Goal: Information Seeking & Learning: Learn about a topic

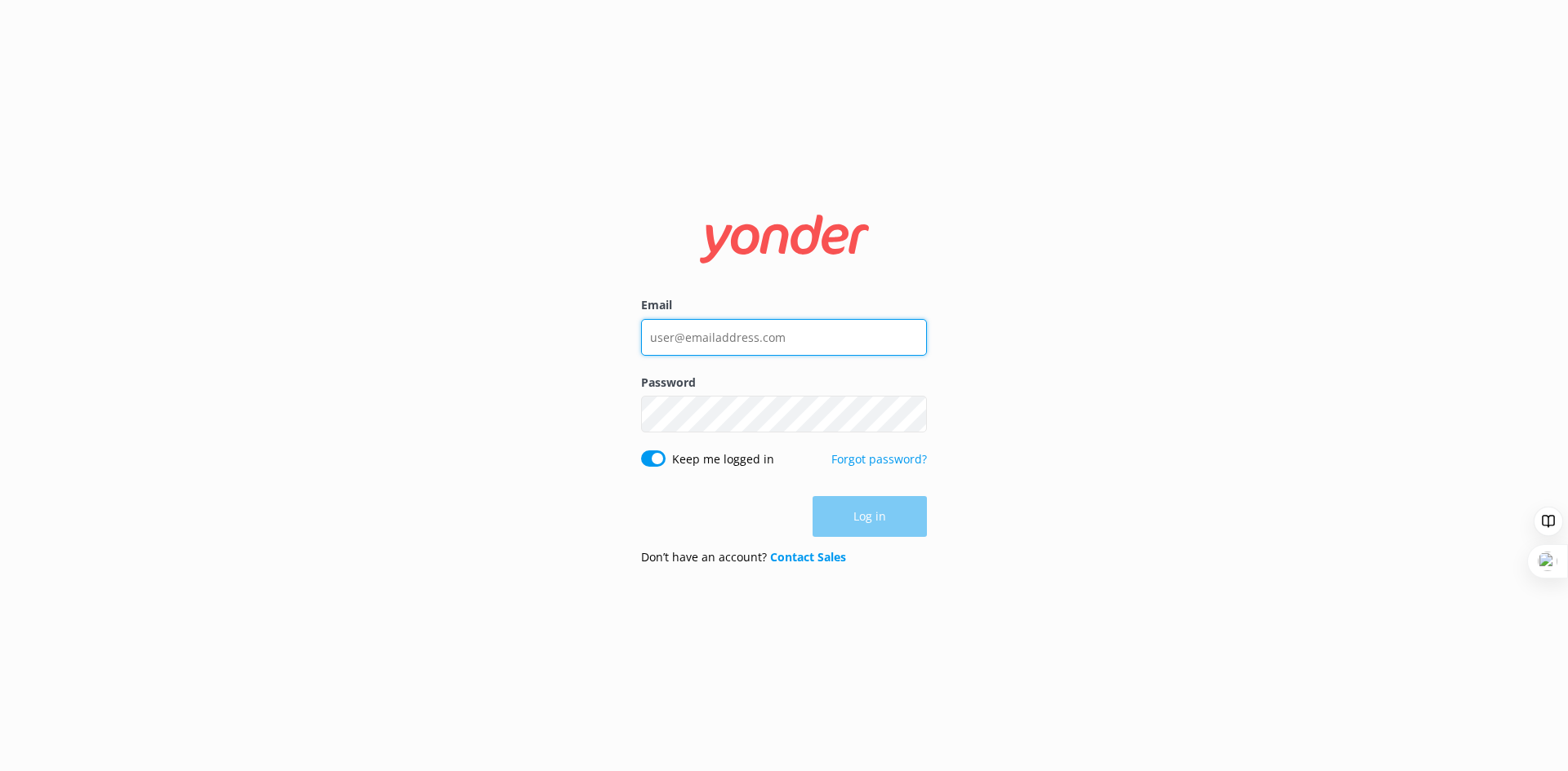
type input "[EMAIL_ADDRESS][DOMAIN_NAME]"
click at [851, 518] on div "Log in" at bounding box center [784, 516] width 286 height 40
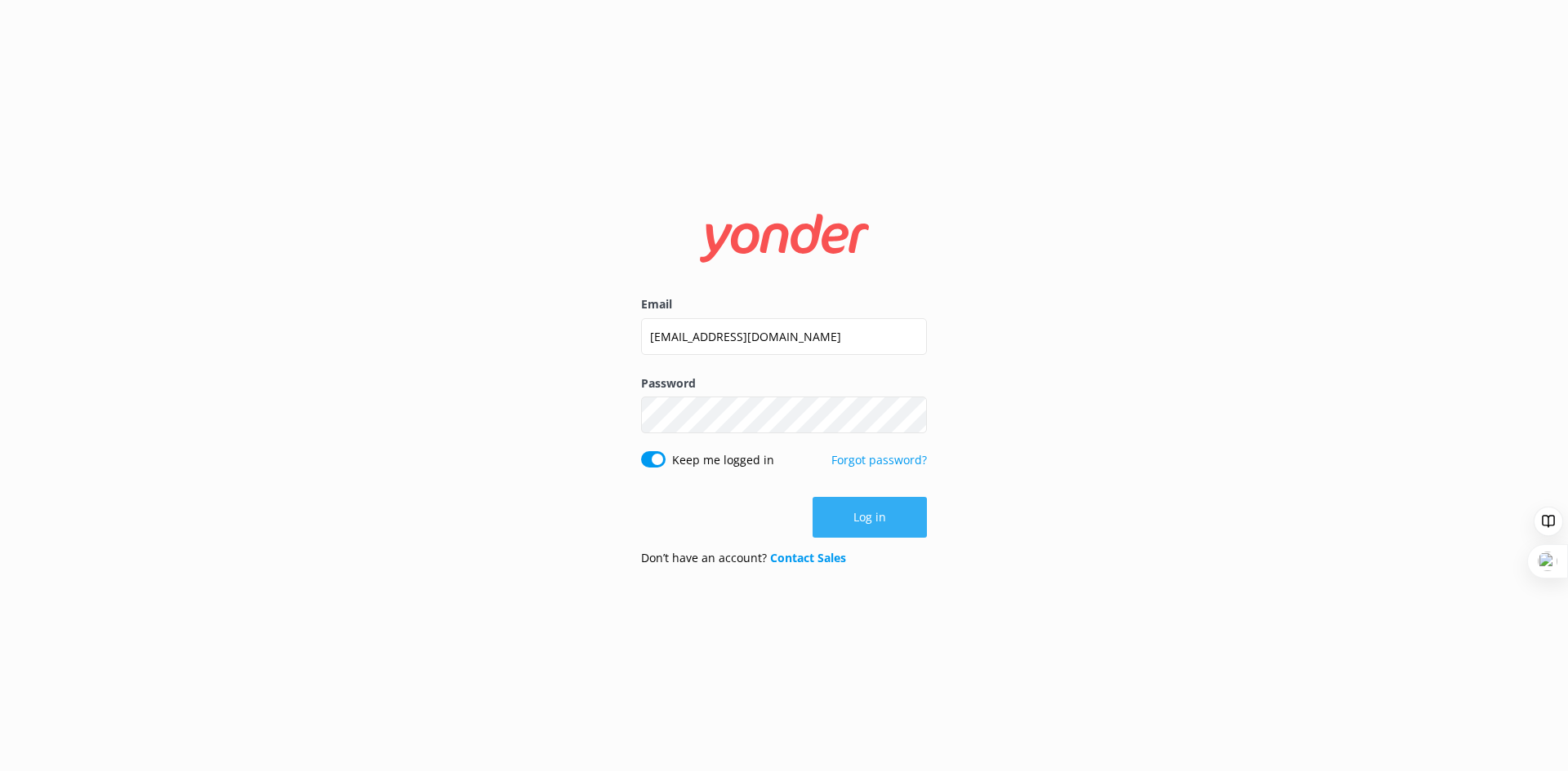
click at [899, 523] on button "Log in" at bounding box center [870, 517] width 115 height 40
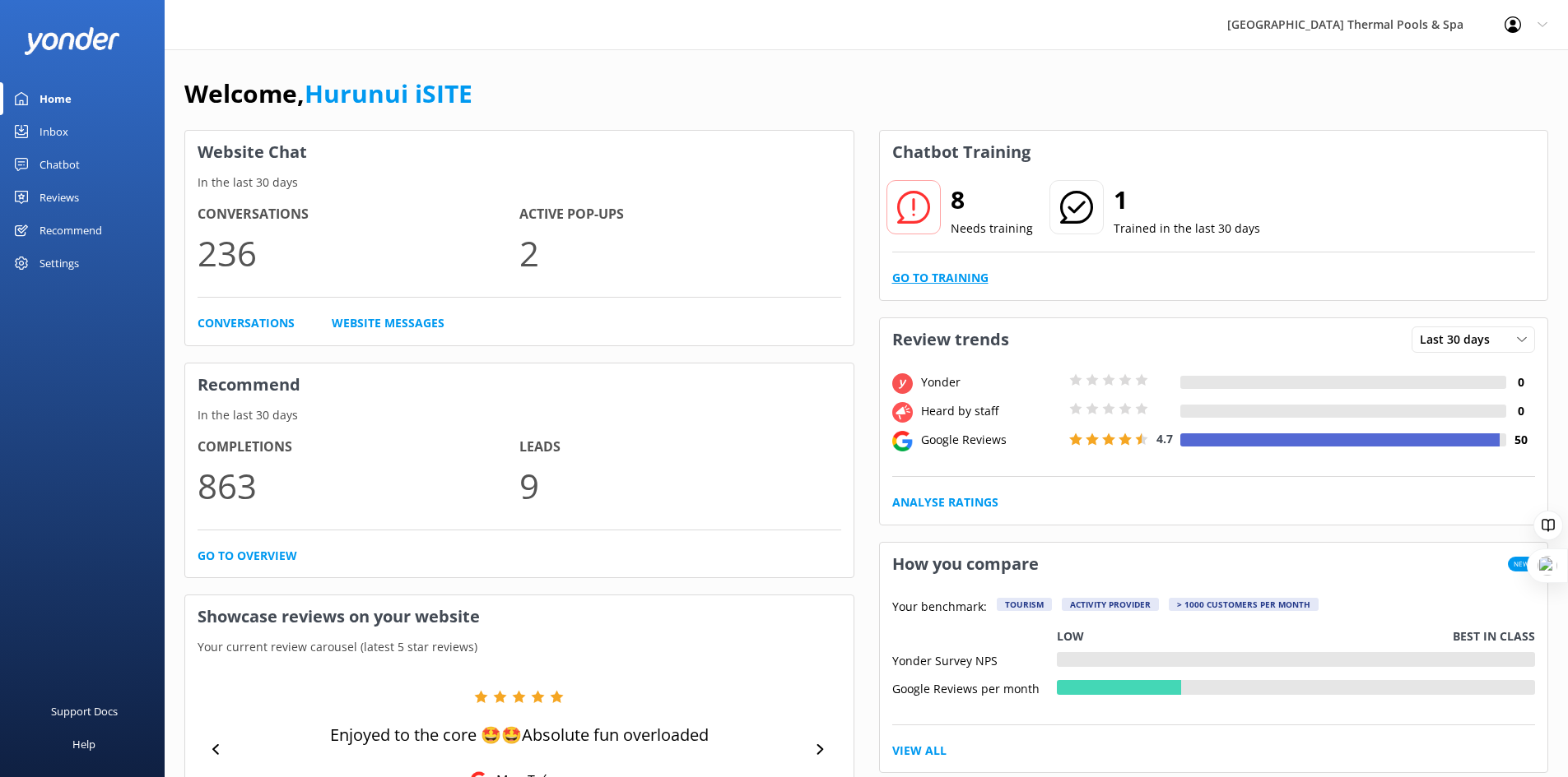
click at [963, 272] on link "Go to Training" at bounding box center [940, 277] width 97 height 18
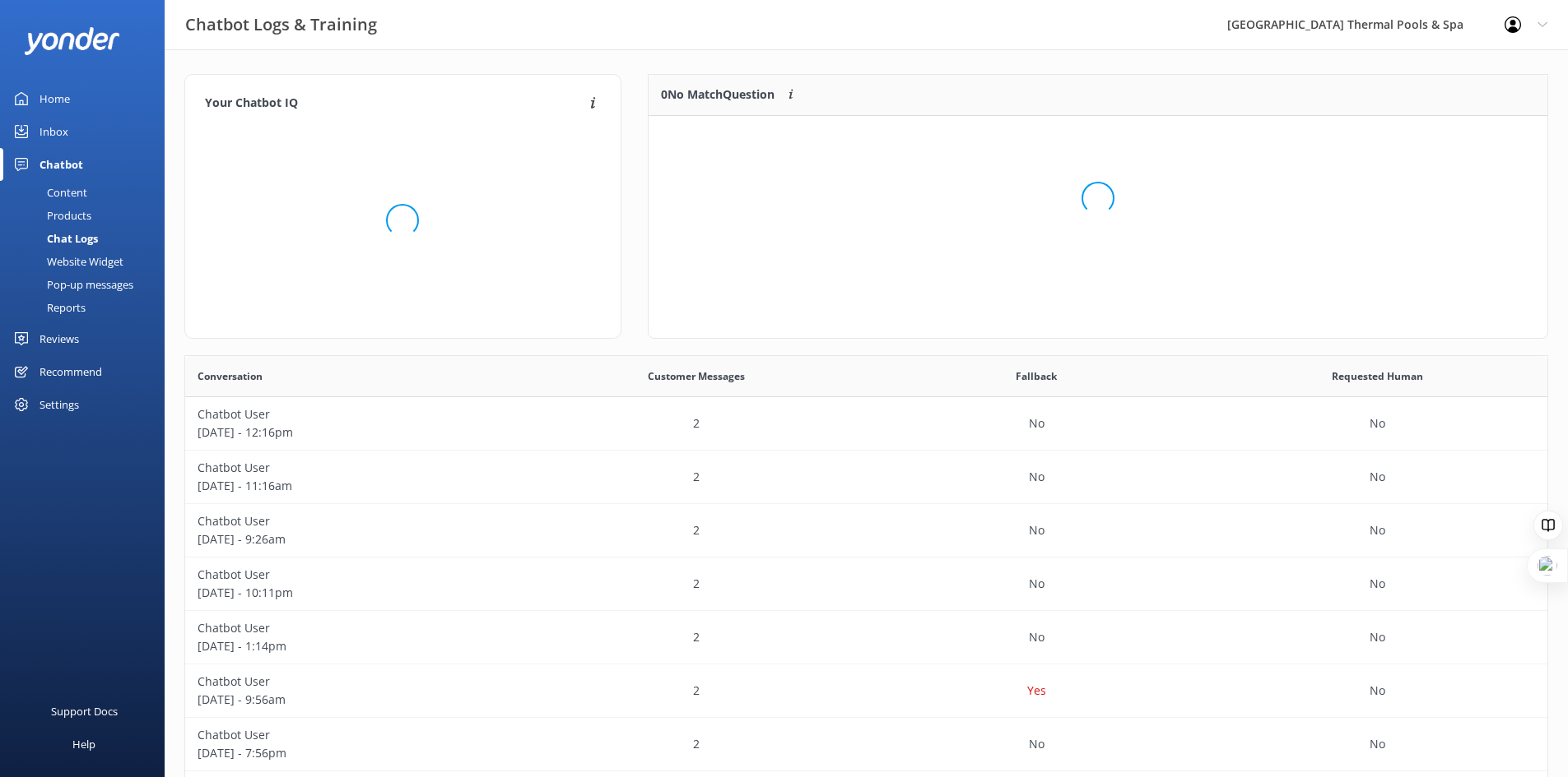
scroll to position [194, 886]
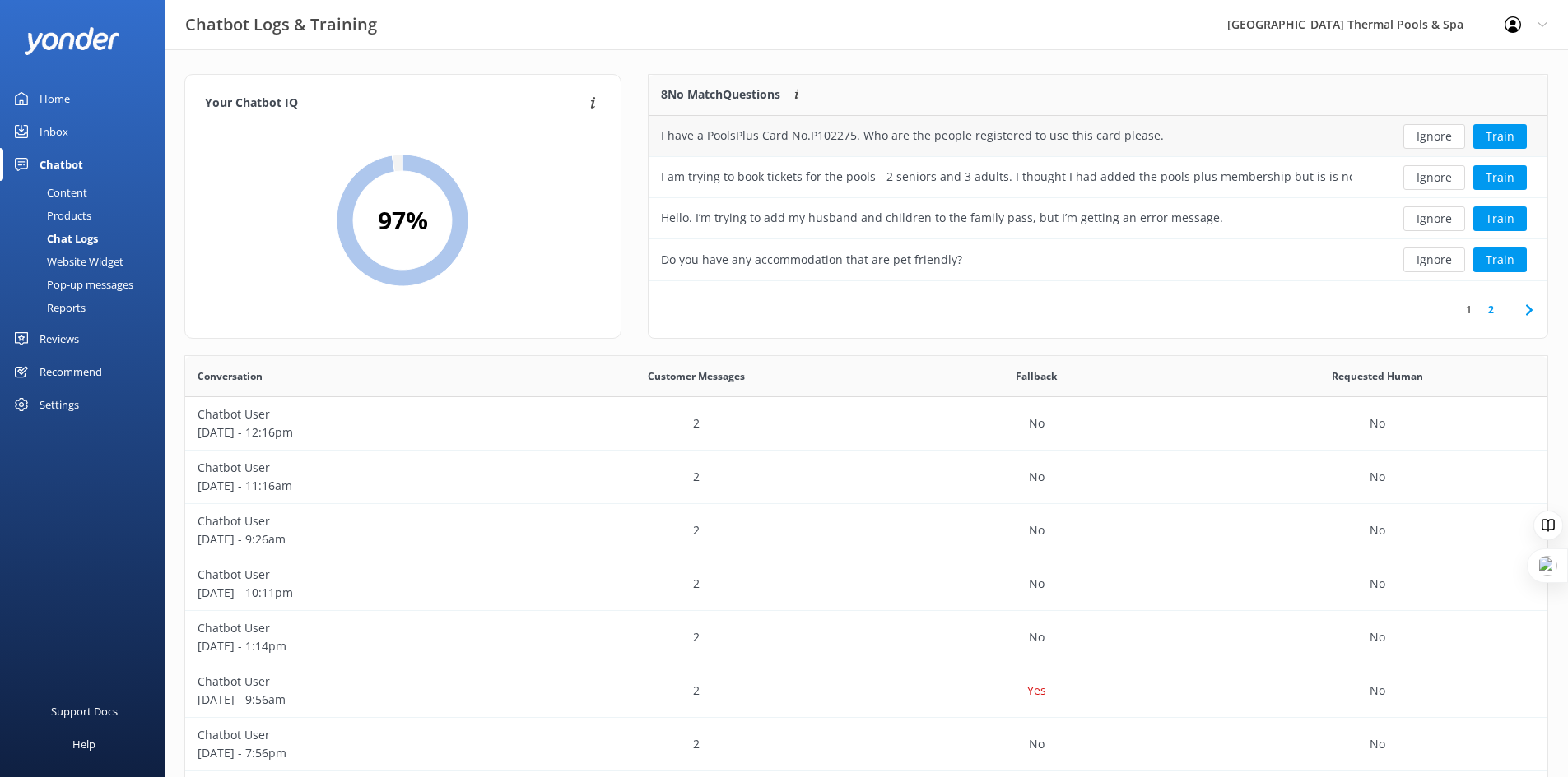
click at [1217, 132] on div "I have a PoolsPlus Card No.P102275. Who are the people registered to use this c…" at bounding box center [1007, 136] width 716 height 41
